Goal: Task Accomplishment & Management: Complete application form

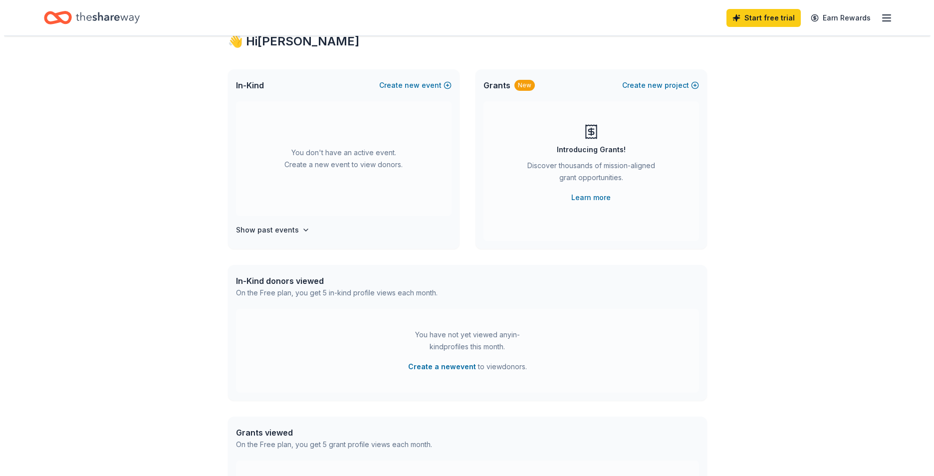
scroll to position [50, 0]
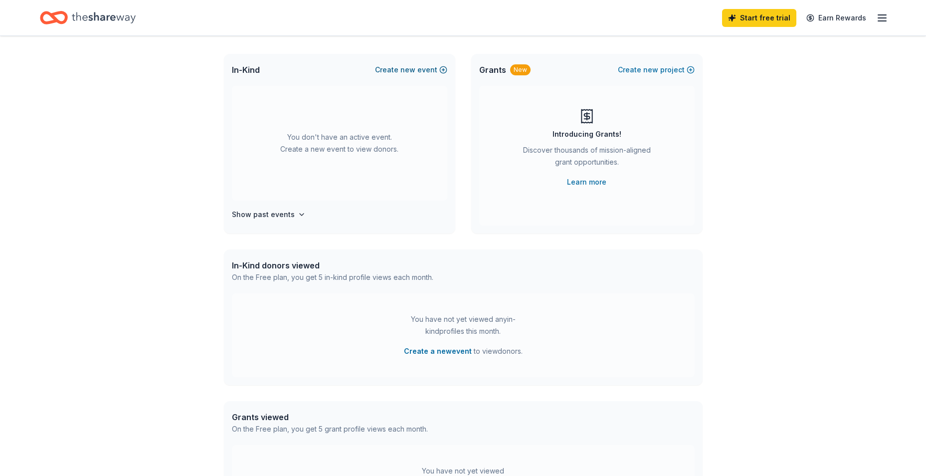
click at [418, 69] on button "Create new event" at bounding box center [411, 70] width 72 height 12
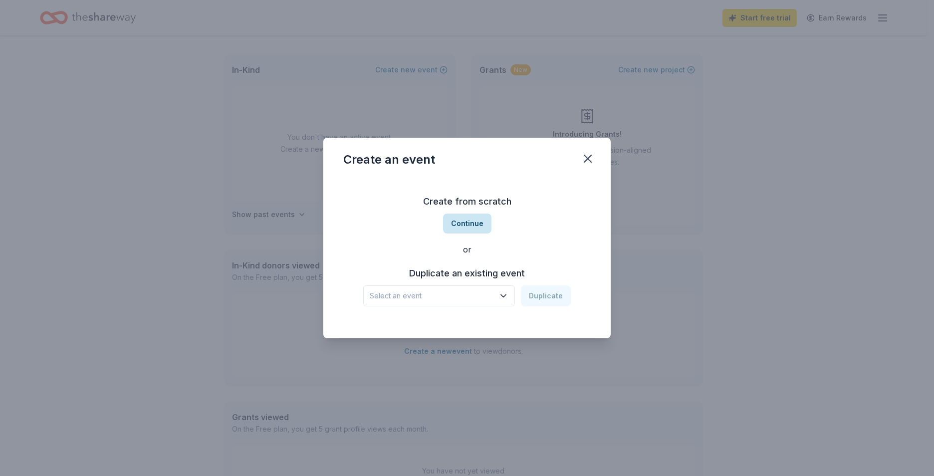
click at [464, 218] on button "Continue" at bounding box center [467, 223] width 48 height 20
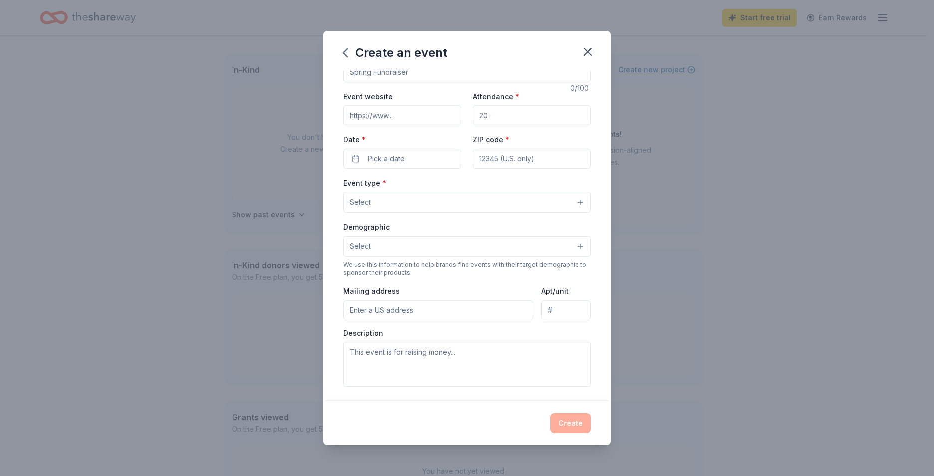
scroll to position [0, 0]
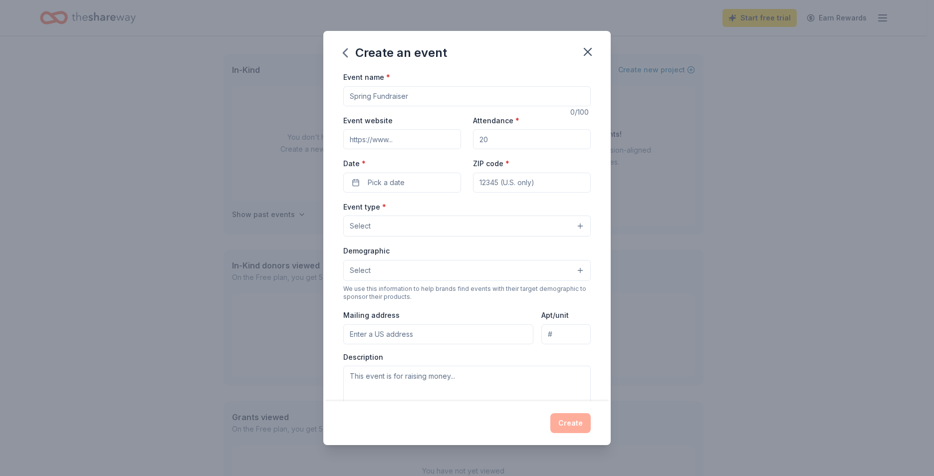
click at [445, 97] on input "Event name *" at bounding box center [466, 96] width 247 height 20
type input "CSFD"
click at [384, 143] on input "Event website" at bounding box center [402, 139] width 118 height 20
click at [360, 136] on input "Event website" at bounding box center [402, 139] width 118 height 20
paste input "[URL][DOMAIN_NAME]"
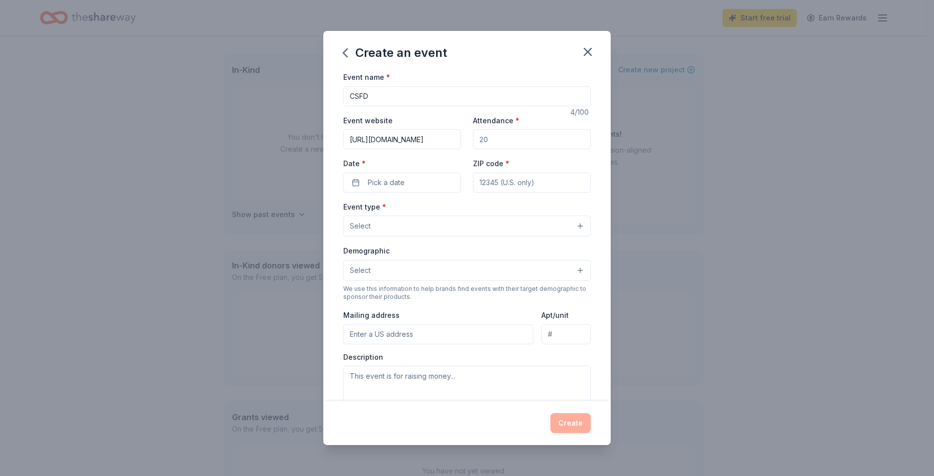
scroll to position [0, 626]
type input "[URL][DOMAIN_NAME]"
click at [536, 141] on input "Attendance *" at bounding box center [532, 139] width 118 height 20
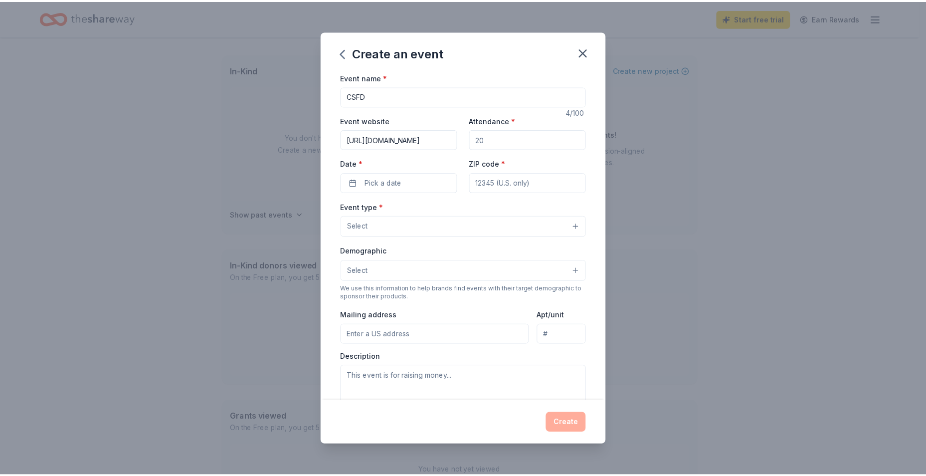
scroll to position [0, 0]
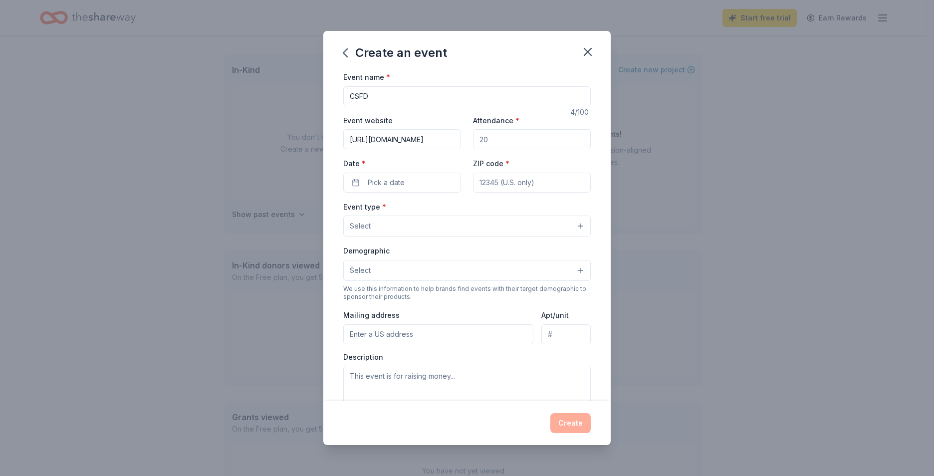
drag, startPoint x: 536, startPoint y: 141, endPoint x: 440, endPoint y: 138, distance: 95.3
click at [440, 138] on div "Event website [URL][DOMAIN_NAME] Attendance * Date * Pick a date ZIP code *" at bounding box center [466, 153] width 247 height 78
type input "600"
click at [378, 179] on span "Pick a date" at bounding box center [386, 183] width 37 height 12
click at [454, 210] on button "Go to next month" at bounding box center [454, 209] width 14 height 14
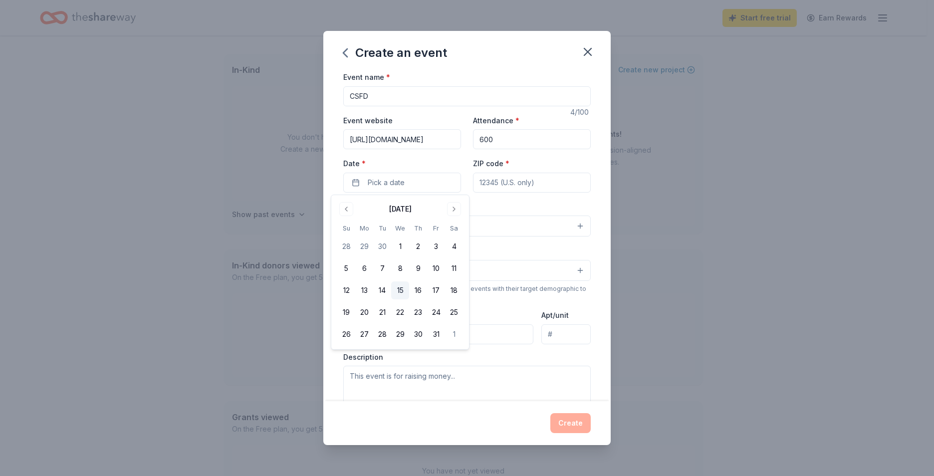
click at [396, 290] on button "15" at bounding box center [400, 290] width 18 height 18
click at [492, 182] on input "ZIP code *" at bounding box center [532, 183] width 118 height 20
type input "85034"
click at [446, 217] on button "Select" at bounding box center [466, 225] width 247 height 21
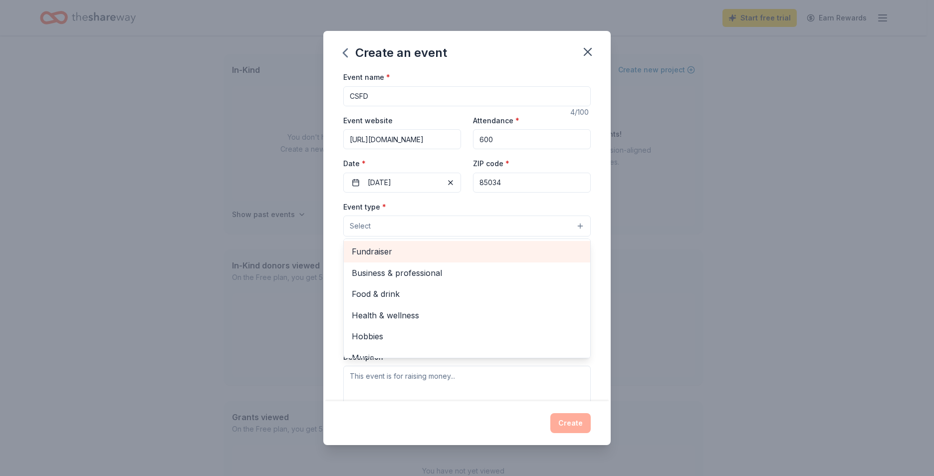
click at [375, 256] on span "Fundraiser" at bounding box center [467, 251] width 230 height 13
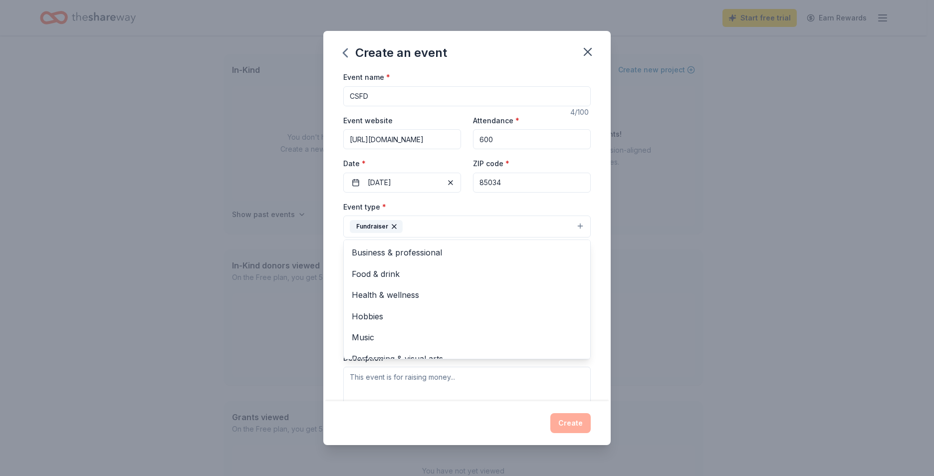
click at [593, 307] on div "Event name * CSFD 4 /100 Event website [URL][DOMAIN_NAME] Attendance * 600 Date…" at bounding box center [466, 236] width 287 height 330
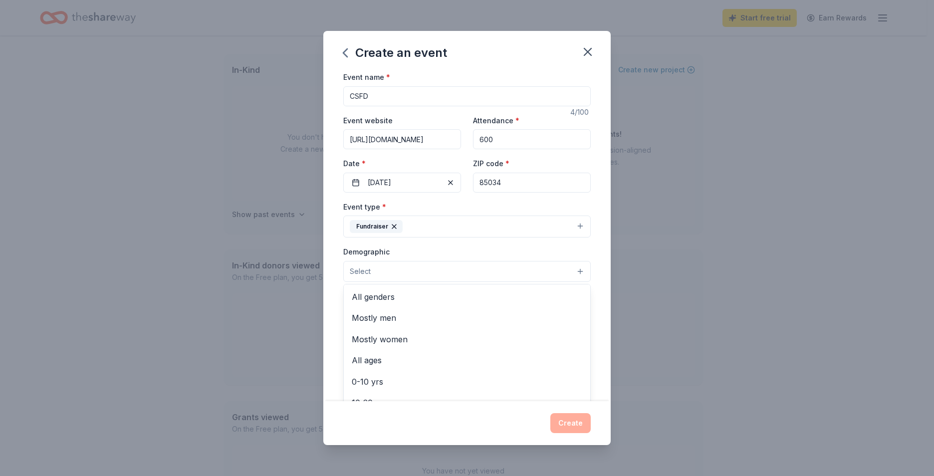
click at [452, 272] on button "Select" at bounding box center [466, 271] width 247 height 21
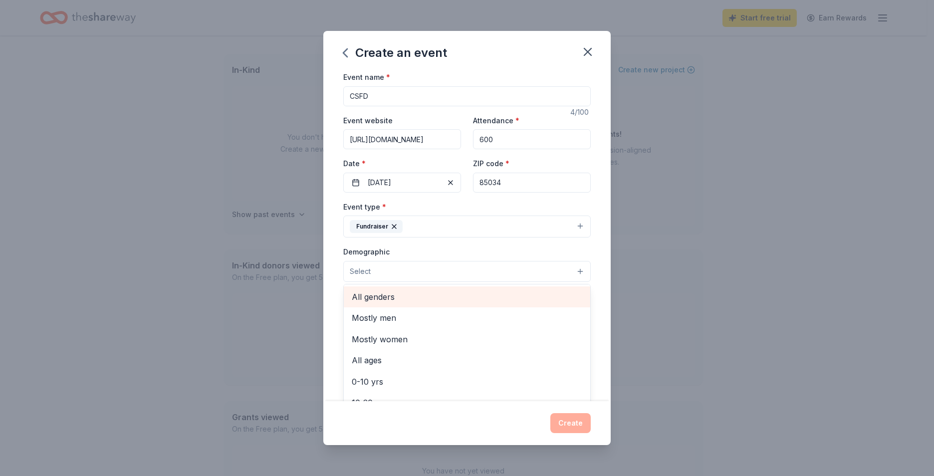
click at [371, 298] on span "All genders" at bounding box center [467, 296] width 230 height 13
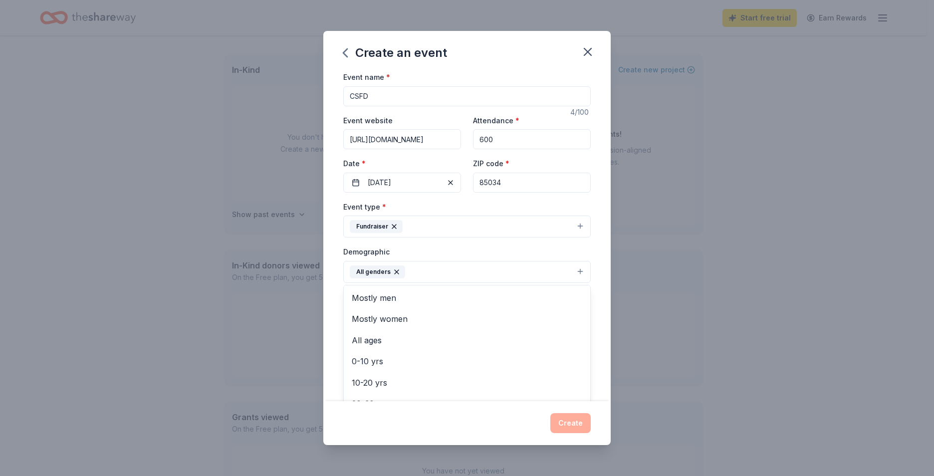
click at [326, 275] on div "Event name * CSFD 4 /100 Event website [URL][DOMAIN_NAME] Attendance * 600 Date…" at bounding box center [466, 236] width 287 height 330
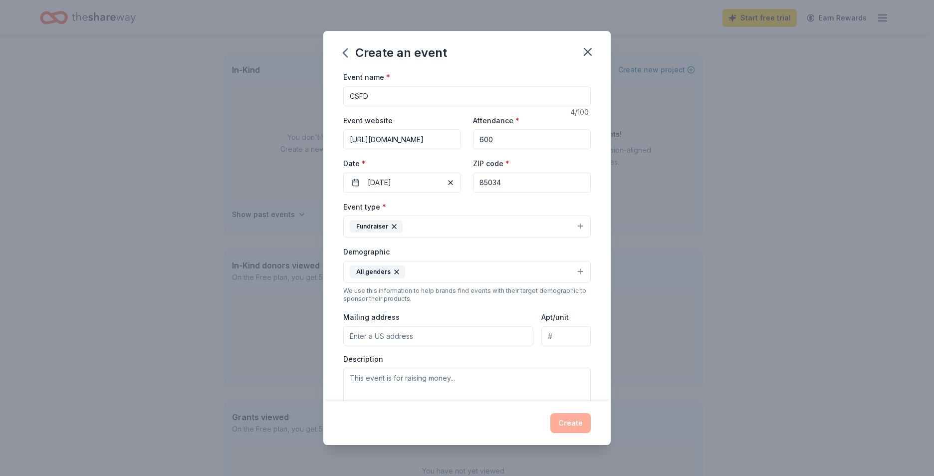
click at [364, 334] on input "Mailing address" at bounding box center [438, 336] width 190 height 20
type input "[STREET_ADDRESS]"
type input "2nd floor"
click at [401, 381] on textarea at bounding box center [466, 390] width 247 height 45
click at [840, 299] on div "Create an event Event name * CSFD 4 /100 Event website [URL][DOMAIN_NAME] Atten…" at bounding box center [467, 238] width 934 height 476
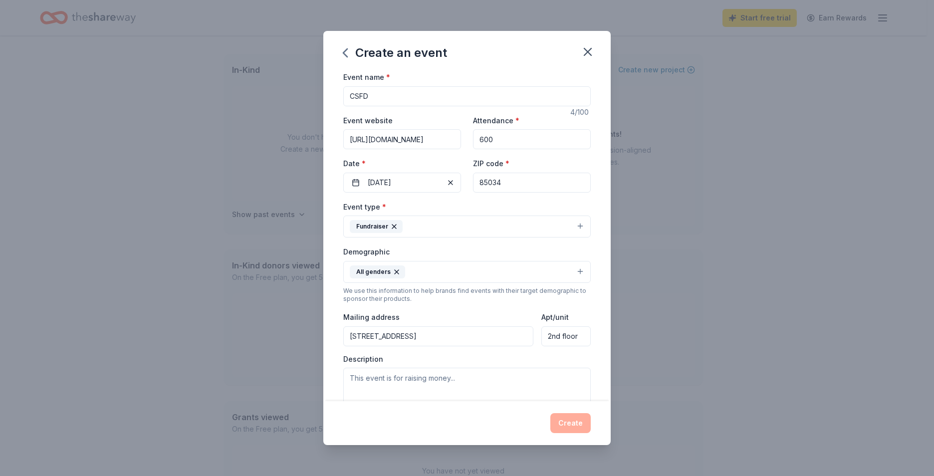
click at [698, 332] on div "Create an event Event name * CSFD 4 /100 Event website [URL][DOMAIN_NAME] Atten…" at bounding box center [467, 238] width 934 height 476
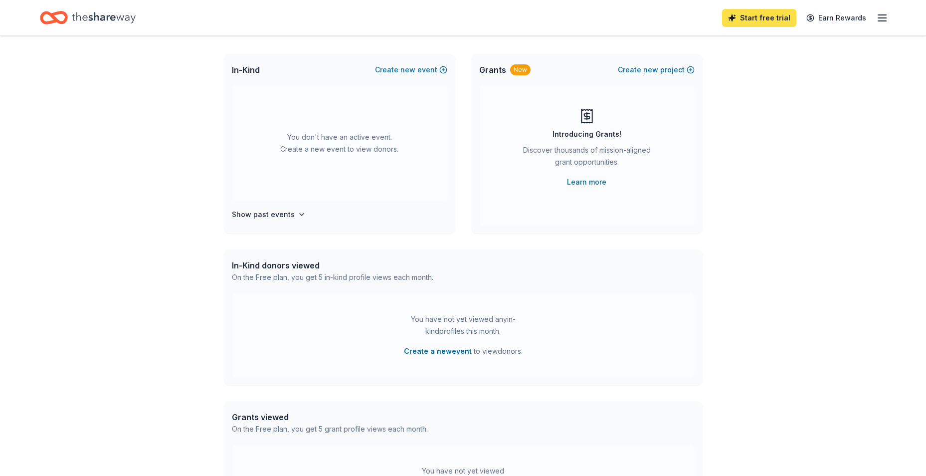
click at [773, 21] on link "Start free trial" at bounding box center [759, 18] width 74 height 18
